Goal: Information Seeking & Learning: Learn about a topic

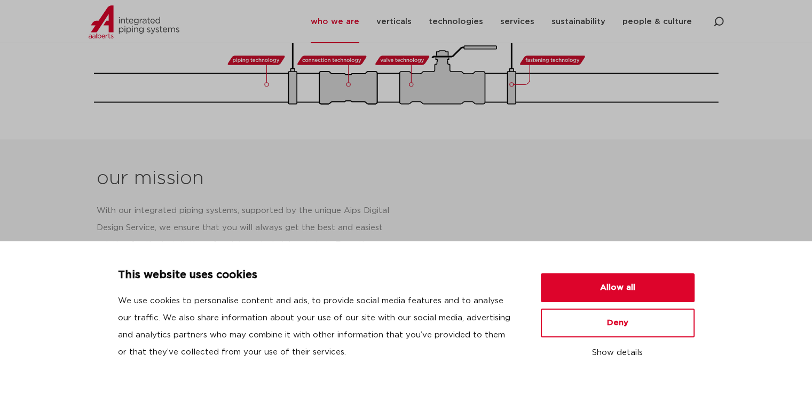
scroll to position [694, 0]
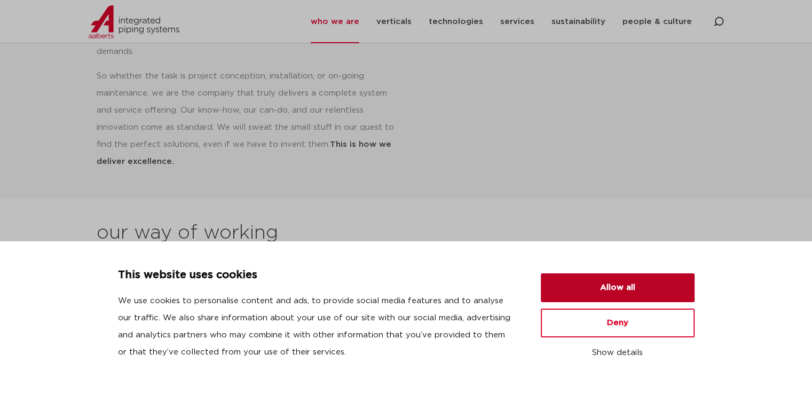
click at [617, 289] on button "Allow all" at bounding box center [618, 287] width 154 height 29
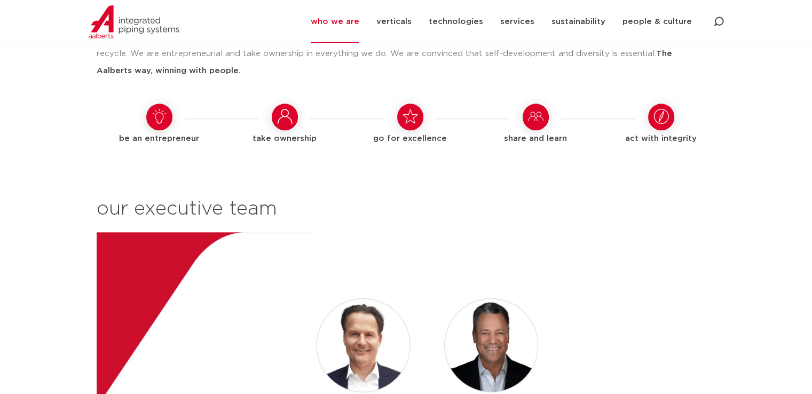
scroll to position [908, 0]
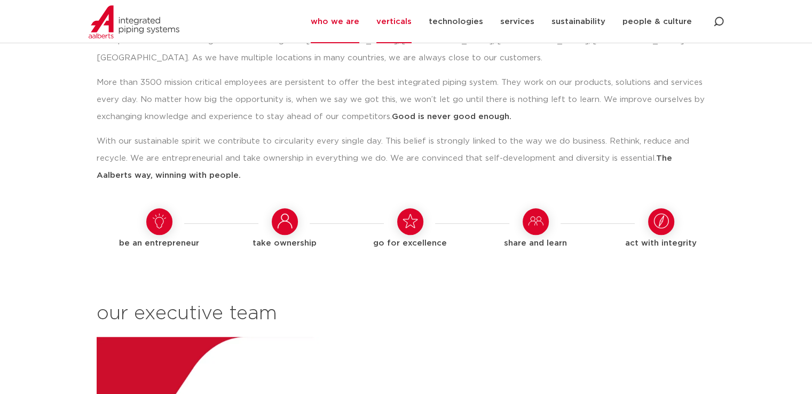
click at [403, 15] on link "verticals" at bounding box center [394, 21] width 35 height 43
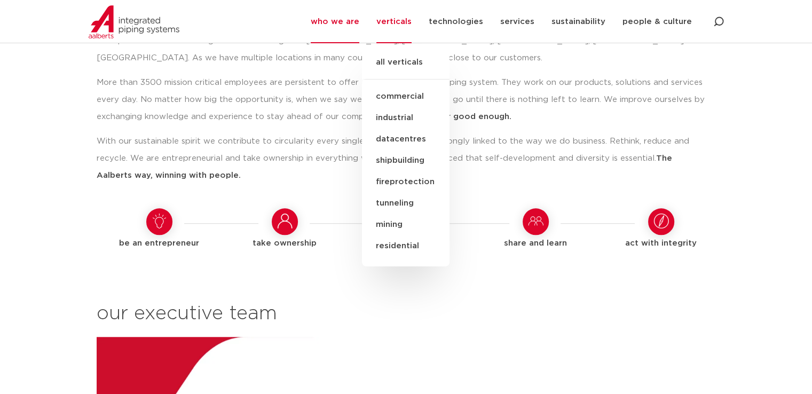
click at [412, 95] on link "commercial" at bounding box center [406, 96] width 88 height 21
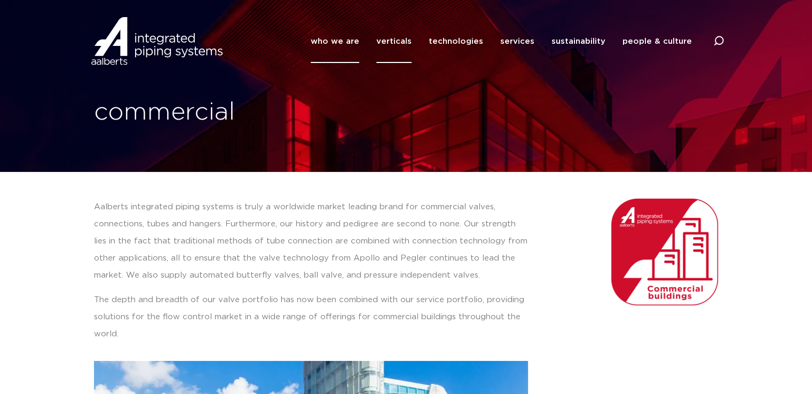
click at [343, 39] on link "who we are" at bounding box center [335, 41] width 49 height 43
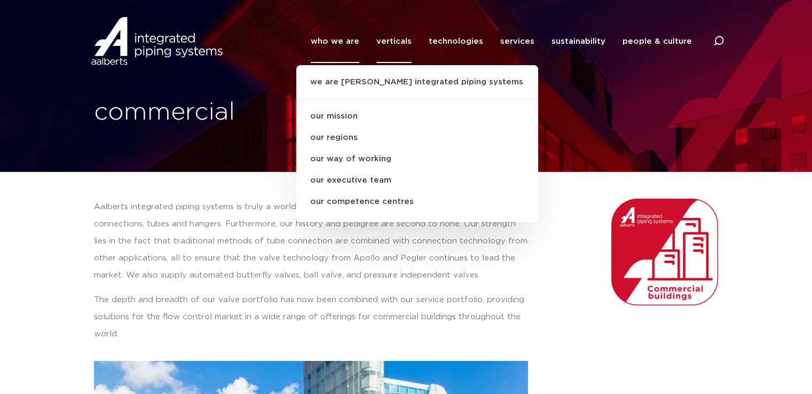
click at [405, 49] on link "verticals" at bounding box center [394, 41] width 35 height 43
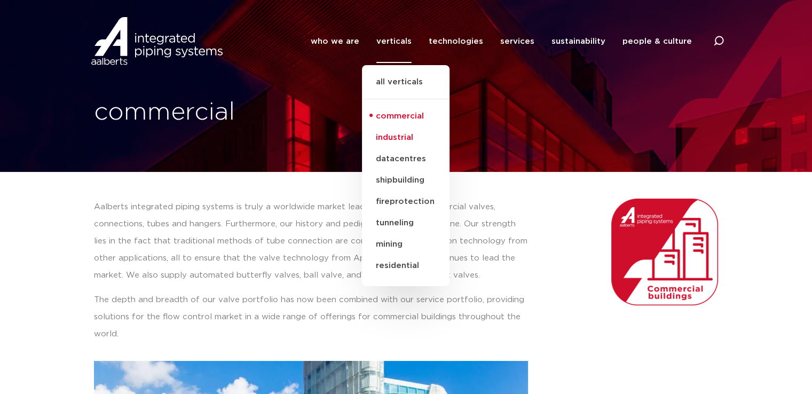
click at [413, 135] on link "industrial" at bounding box center [406, 137] width 88 height 21
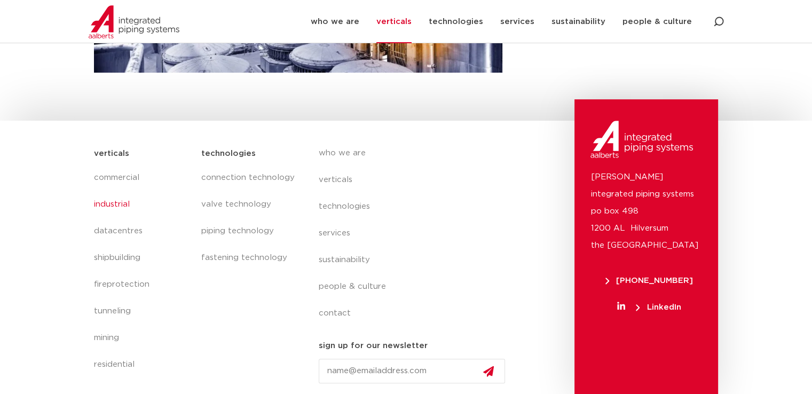
scroll to position [408, 0]
